Goal: Transaction & Acquisition: Purchase product/service

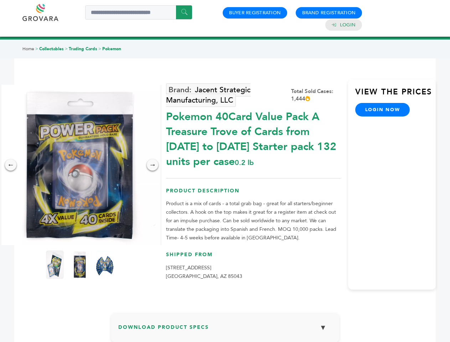
click at [80, 165] on img at bounding box center [80, 165] width 160 height 160
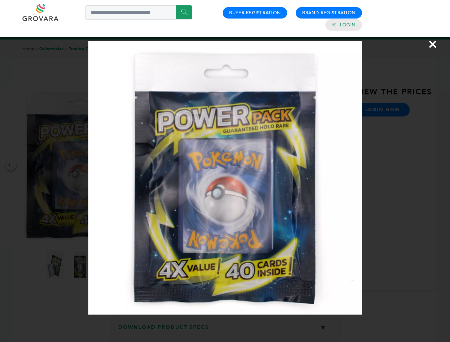
click at [11, 165] on div "×" at bounding box center [225, 171] width 450 height 342
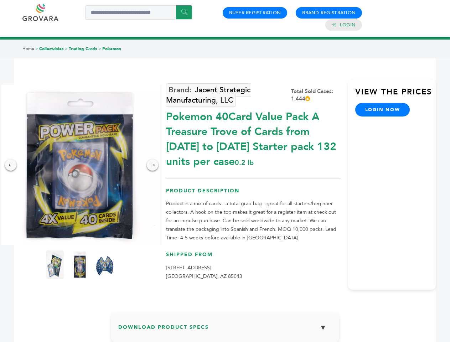
click at [152, 165] on div "→" at bounding box center [152, 164] width 11 height 11
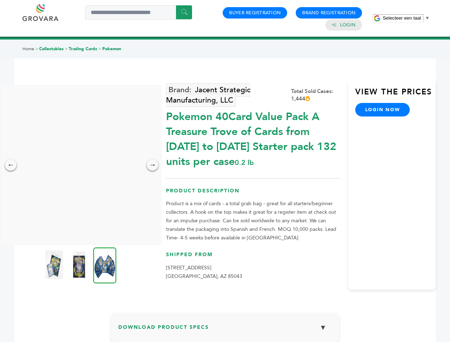
click at [55, 265] on img at bounding box center [54, 264] width 18 height 28
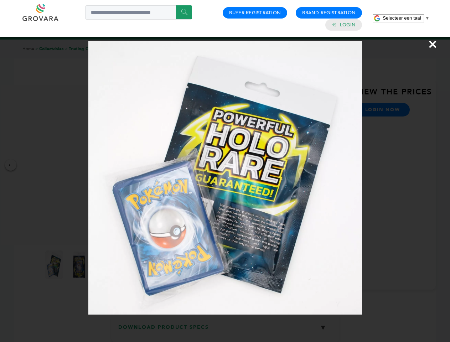
click at [80, 265] on div "×" at bounding box center [225, 171] width 450 height 342
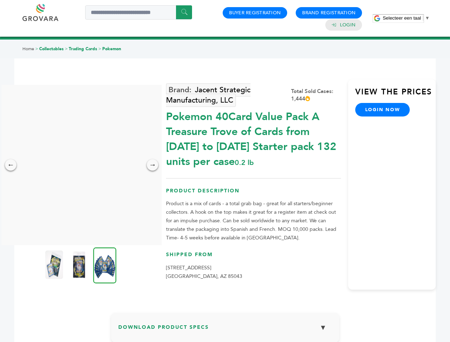
click at [105, 265] on img at bounding box center [104, 265] width 23 height 36
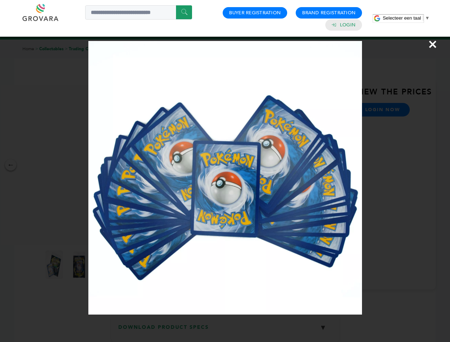
click at [225, 330] on div "×" at bounding box center [225, 171] width 450 height 342
